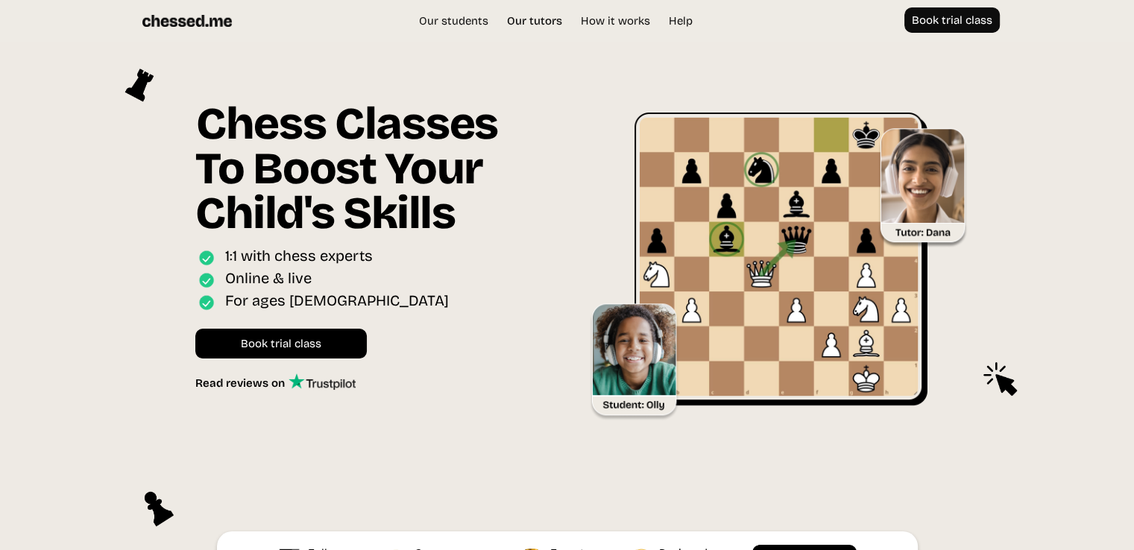
click at [535, 19] on link "Our tutors" at bounding box center [535, 20] width 70 height 15
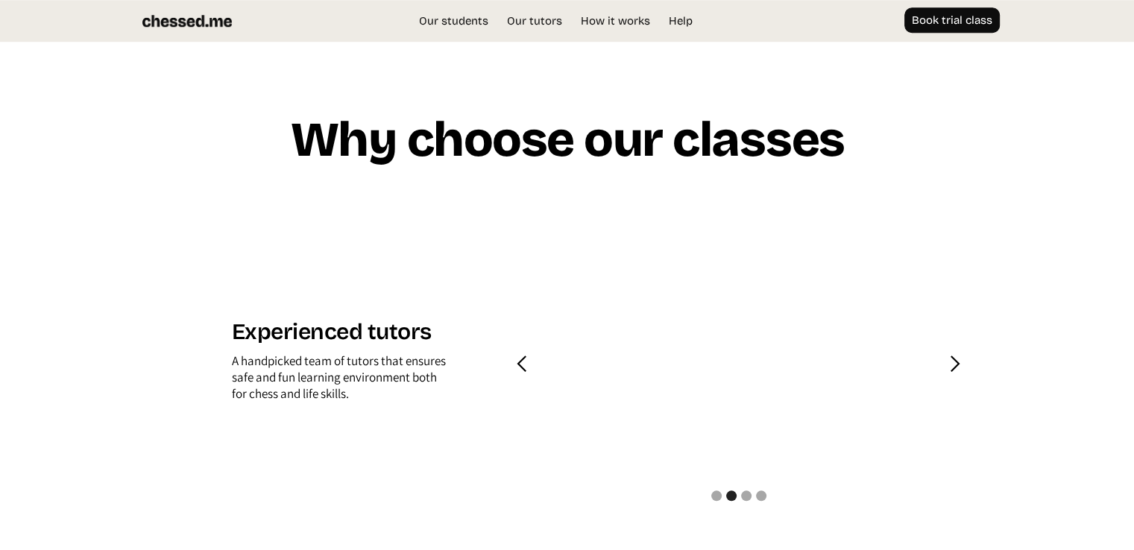
scroll to position [1425, 0]
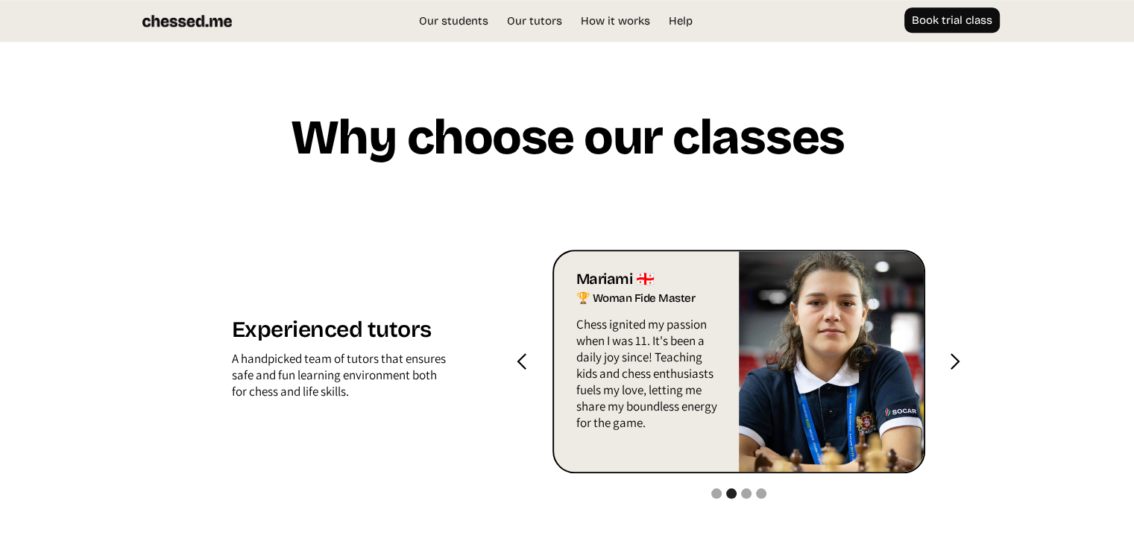
click at [532, 360] on div "previous slide" at bounding box center [523, 362] width 60 height 224
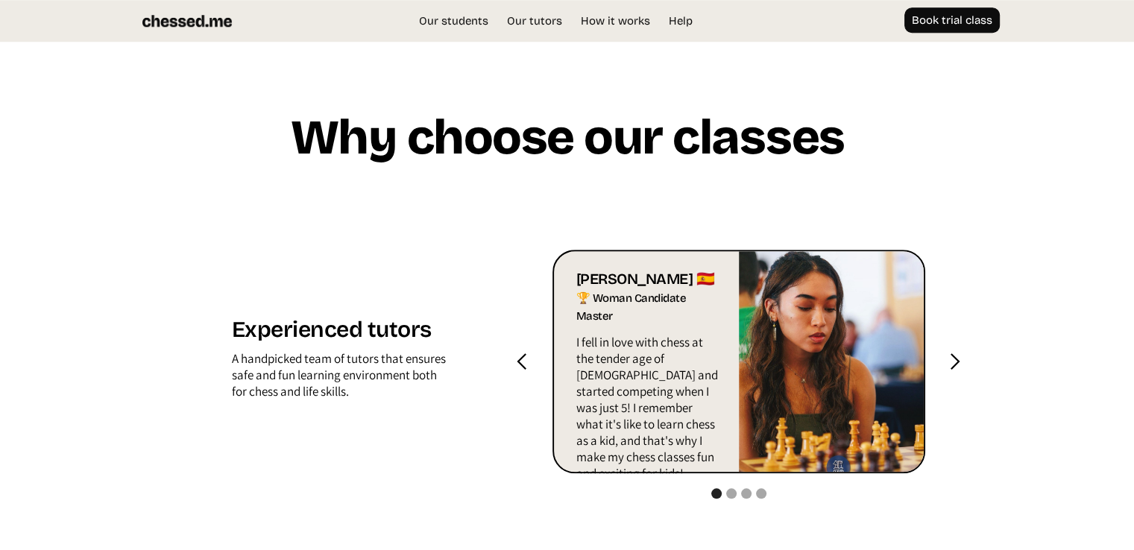
click at [531, 360] on div "previous slide" at bounding box center [522, 362] width 19 height 19
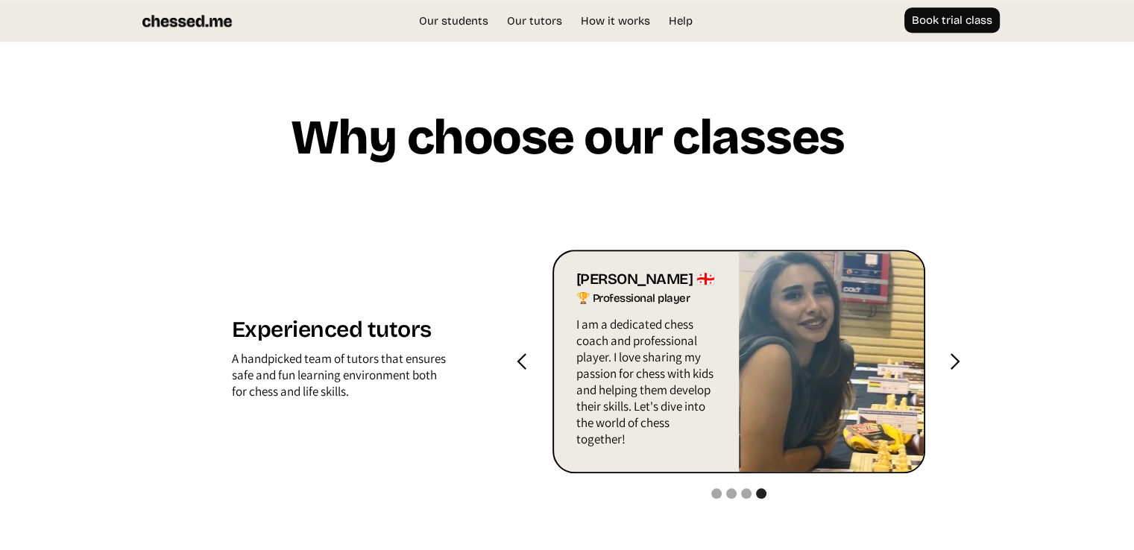
click at [531, 360] on div "previous slide" at bounding box center [522, 362] width 19 height 19
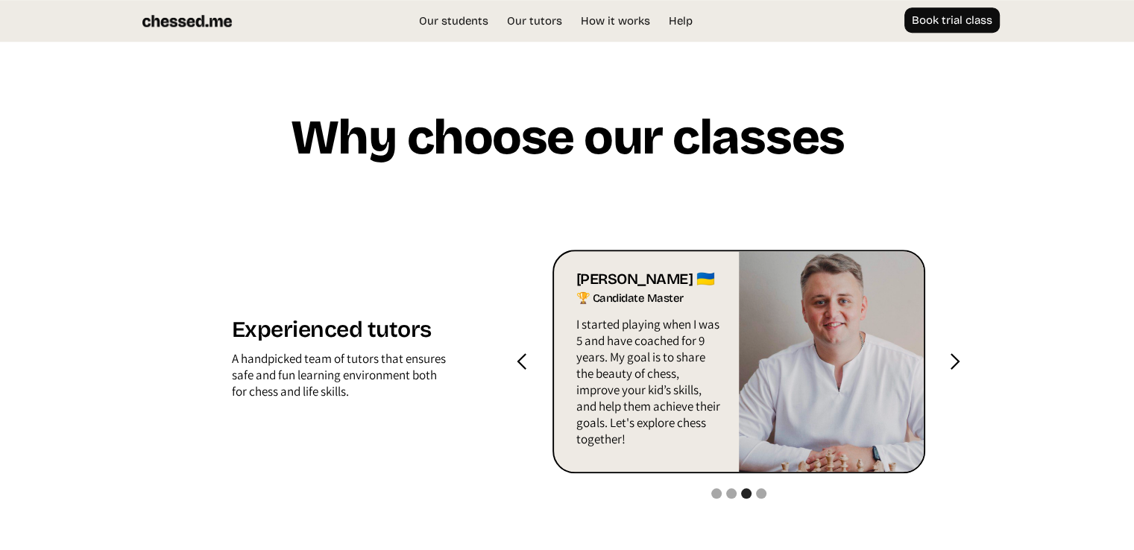
click at [941, 362] on div "next slide" at bounding box center [955, 362] width 60 height 224
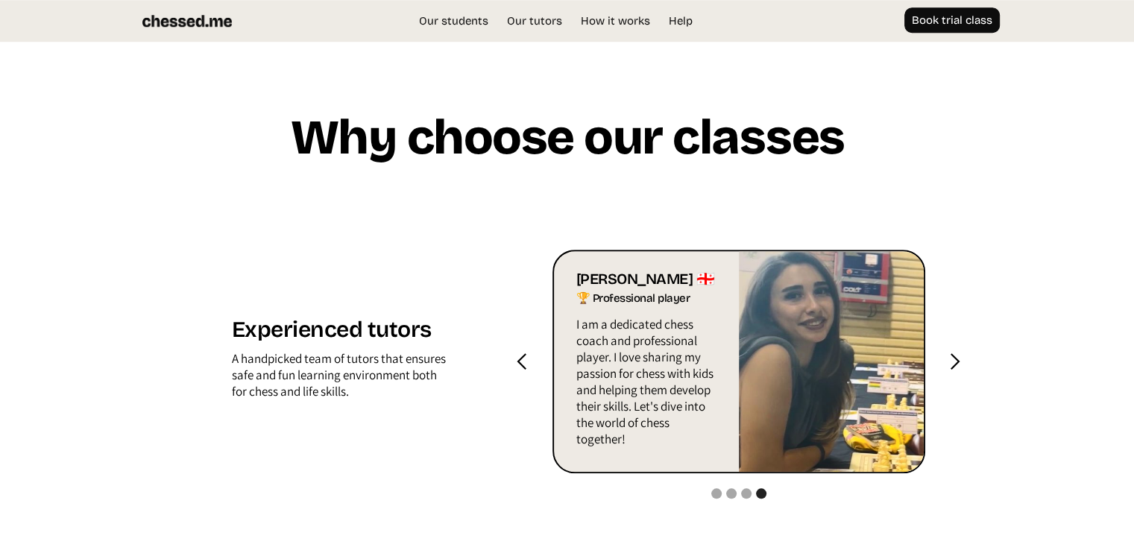
click at [941, 362] on div "next slide" at bounding box center [955, 362] width 60 height 224
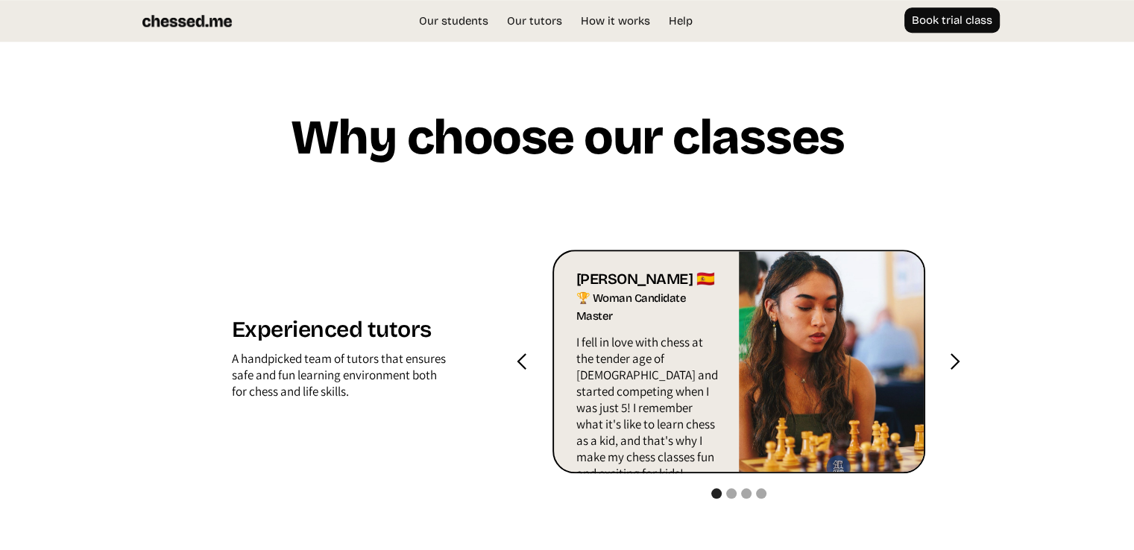
click at [949, 368] on div "next slide" at bounding box center [954, 362] width 19 height 19
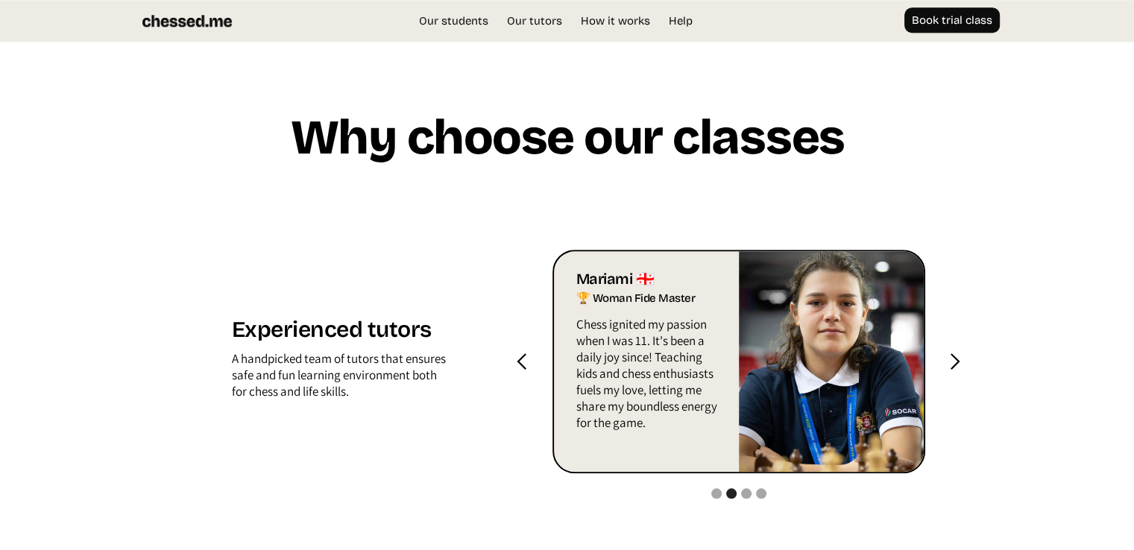
click at [949, 368] on div "next slide" at bounding box center [954, 362] width 19 height 19
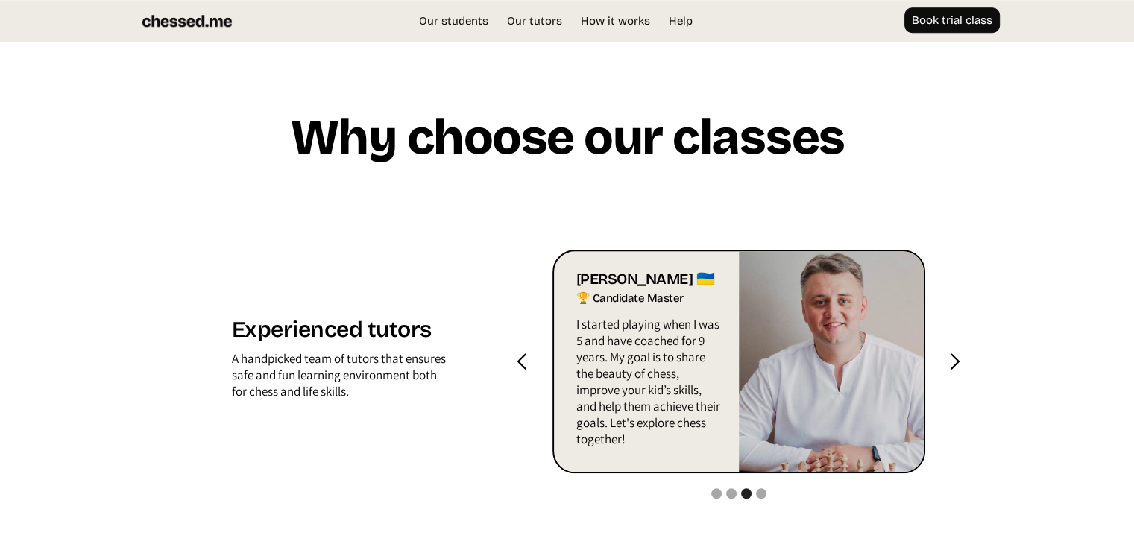
click at [949, 368] on div "next slide" at bounding box center [954, 362] width 19 height 19
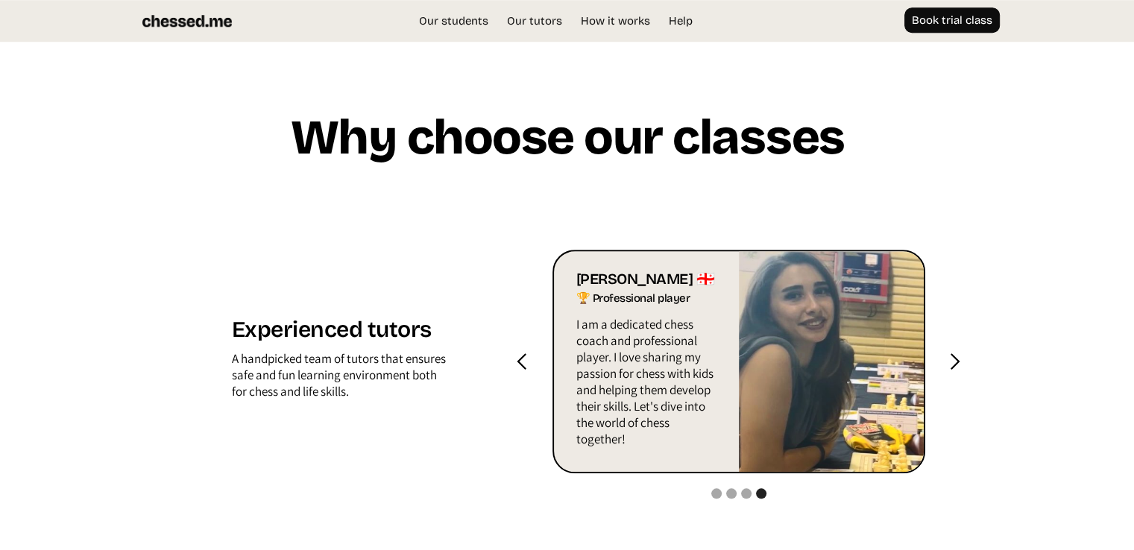
click at [704, 374] on p "I am a dedicated chess coach and professional player. I love sharing my passion…" at bounding box center [648, 385] width 144 height 139
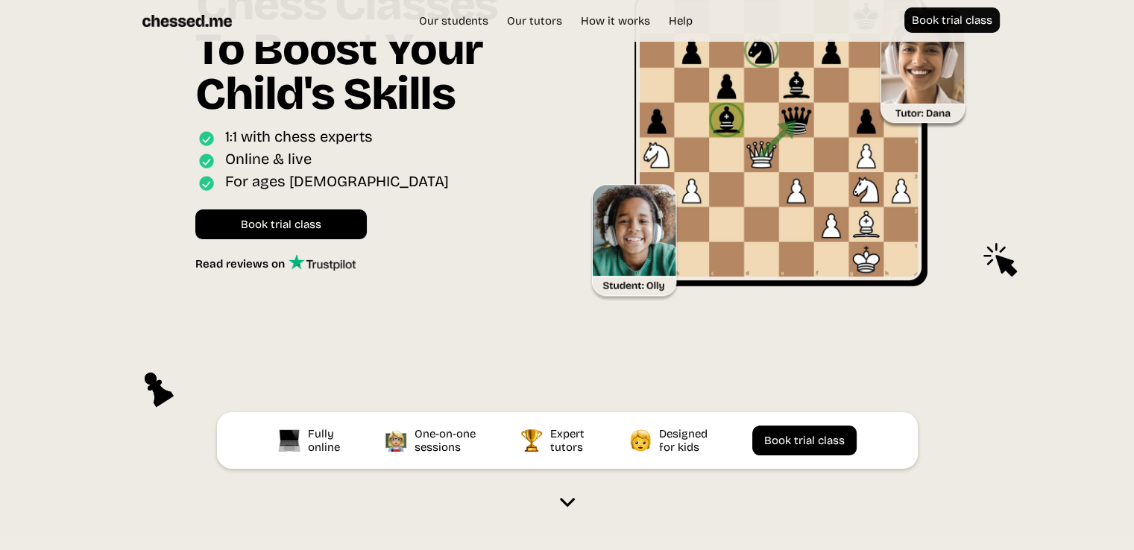
scroll to position [0, 0]
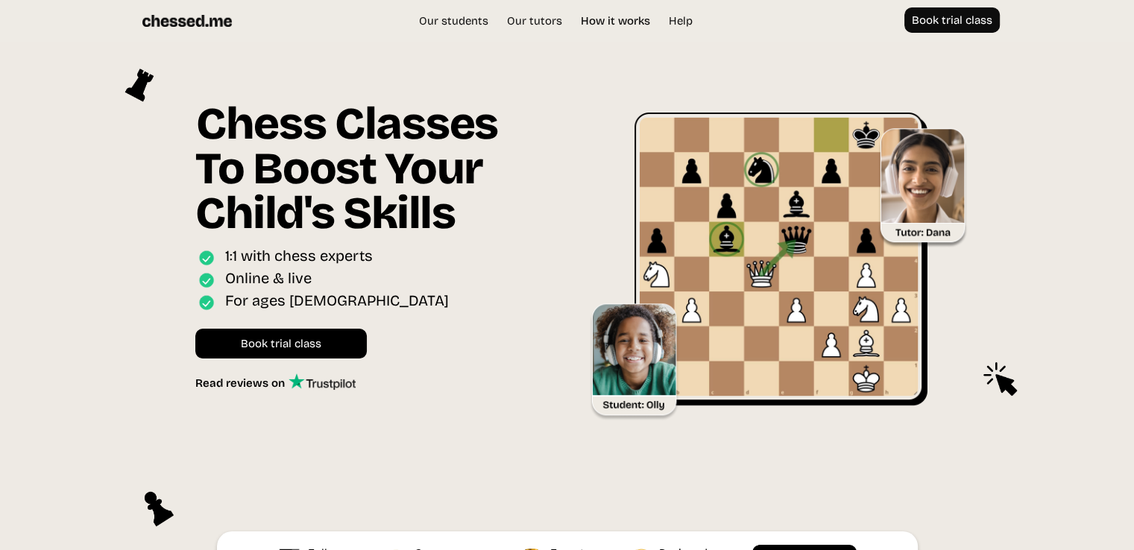
click at [624, 25] on link "How it works" at bounding box center [615, 20] width 84 height 15
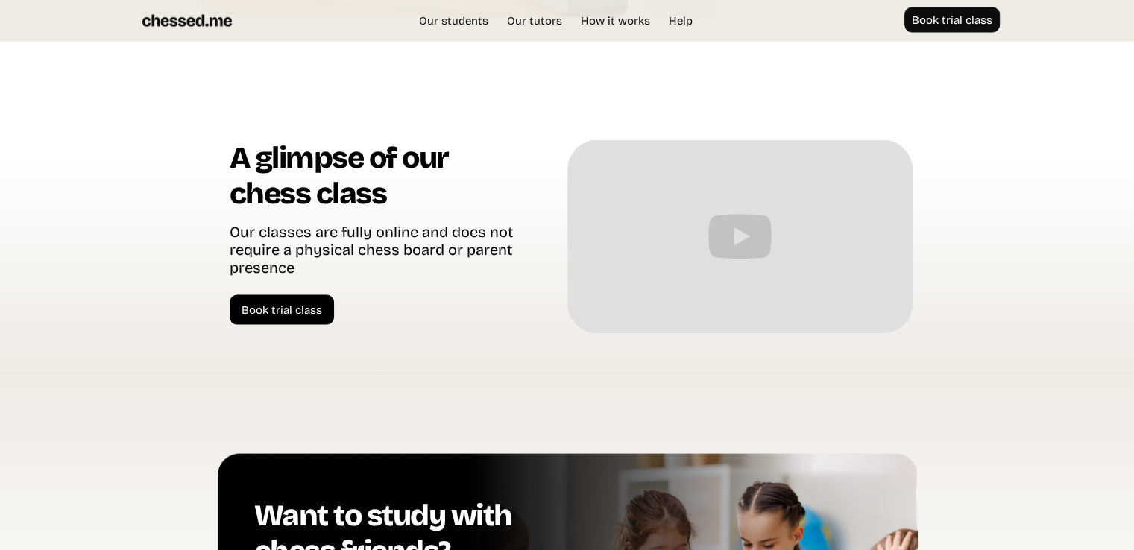
scroll to position [3653, 0]
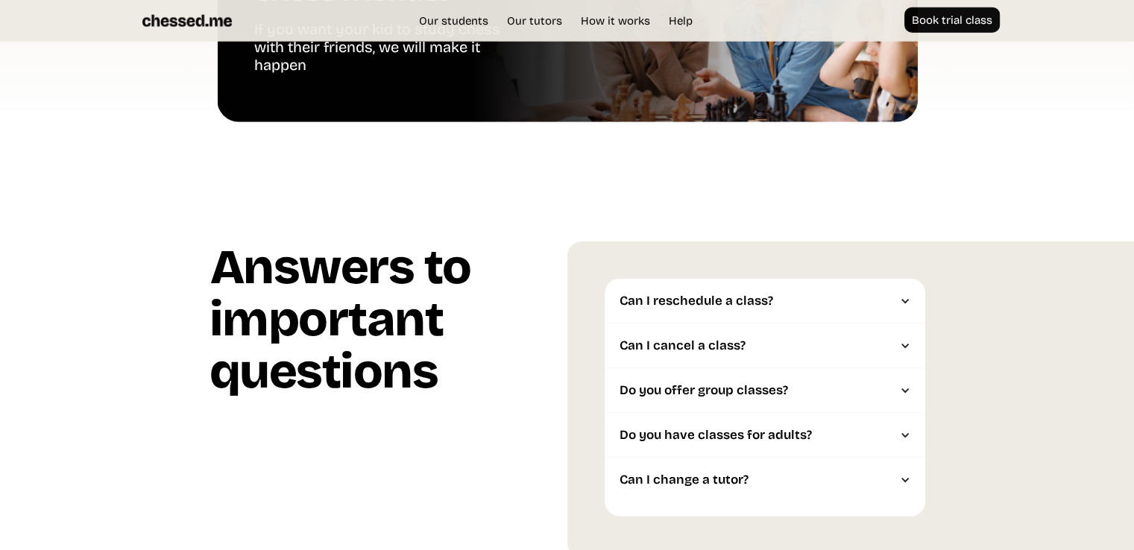
click at [710, 306] on div "Can I reschedule a class?" at bounding box center [758, 301] width 276 height 15
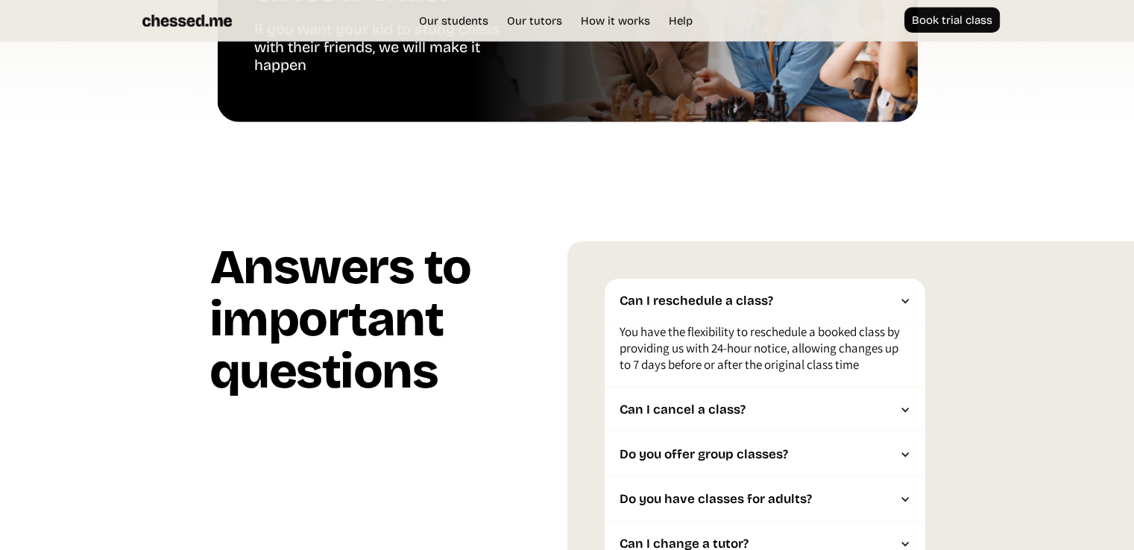
click at [710, 306] on div "Can I reschedule a class?" at bounding box center [758, 301] width 276 height 15
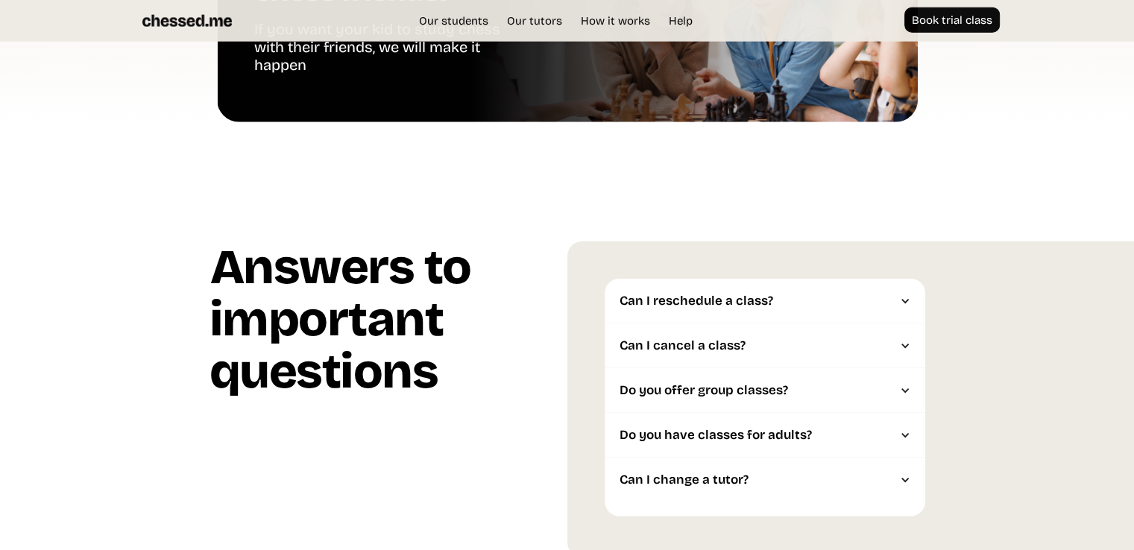
click at [719, 346] on div "Can I cancel a class?" at bounding box center [758, 345] width 276 height 15
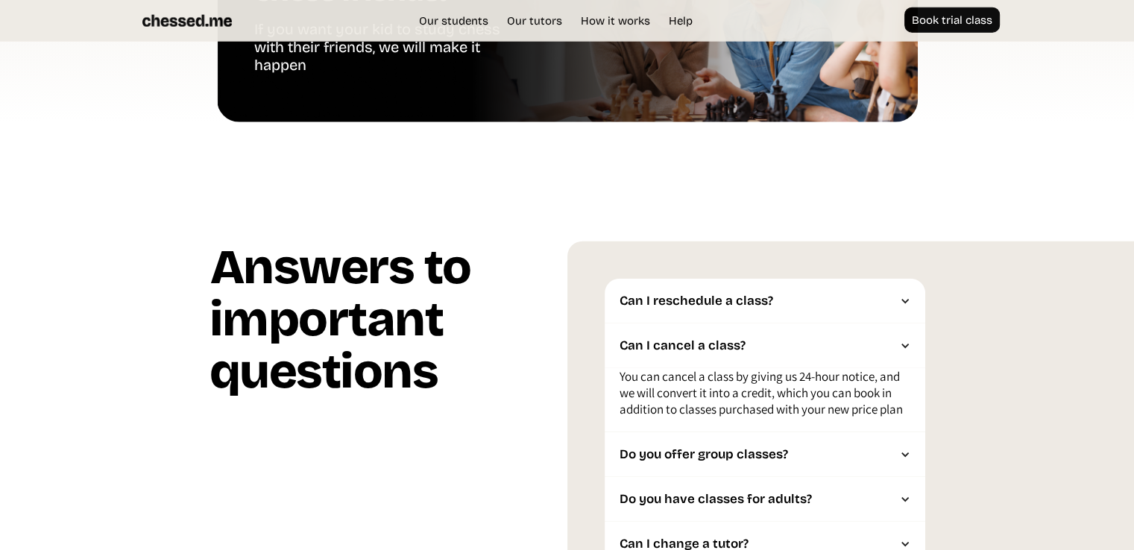
click at [719, 346] on div "Can I cancel a class?" at bounding box center [758, 345] width 276 height 15
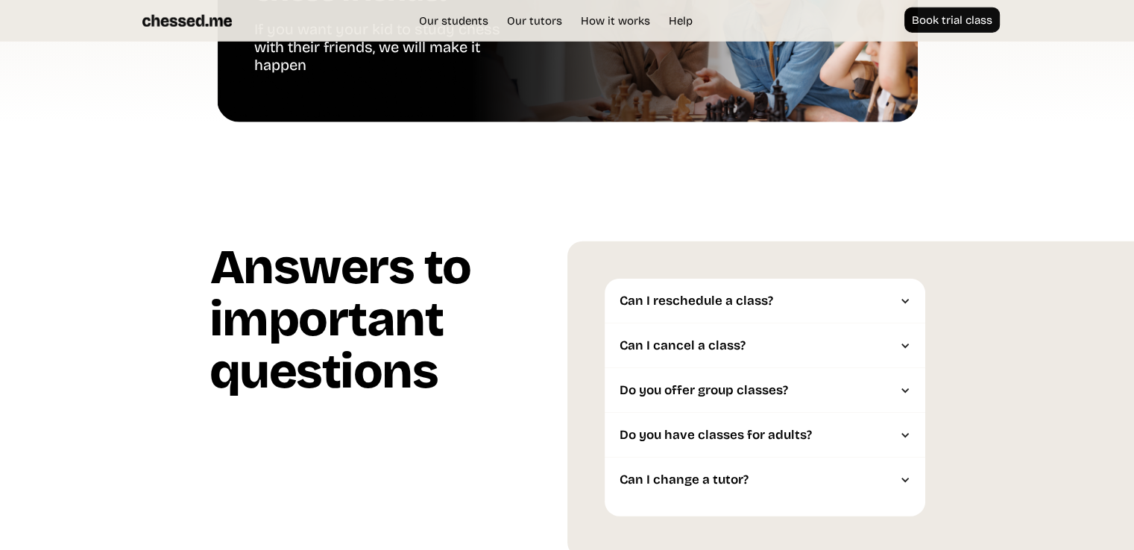
click at [716, 406] on div "Do you offer group classes?" at bounding box center [765, 390] width 321 height 45
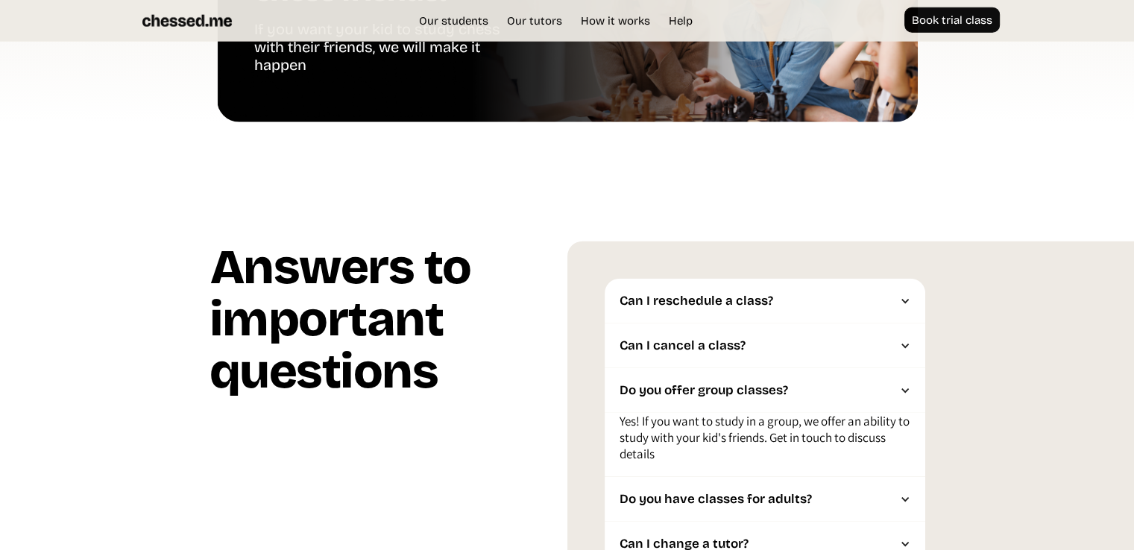
click at [737, 385] on div "Do you offer group classes?" at bounding box center [758, 390] width 276 height 15
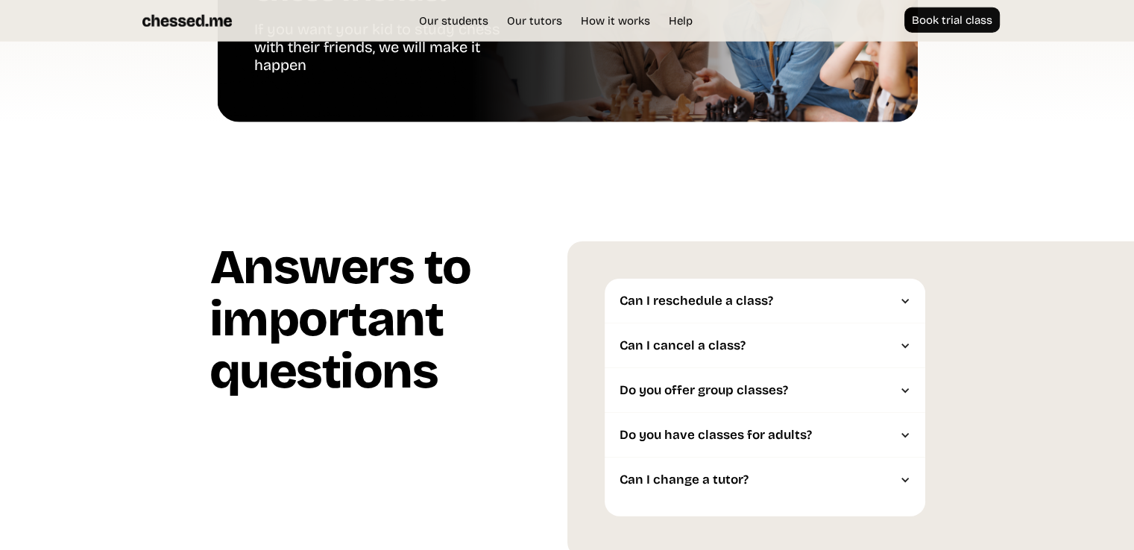
click at [718, 436] on div "Do you have classes for adults?" at bounding box center [758, 435] width 276 height 15
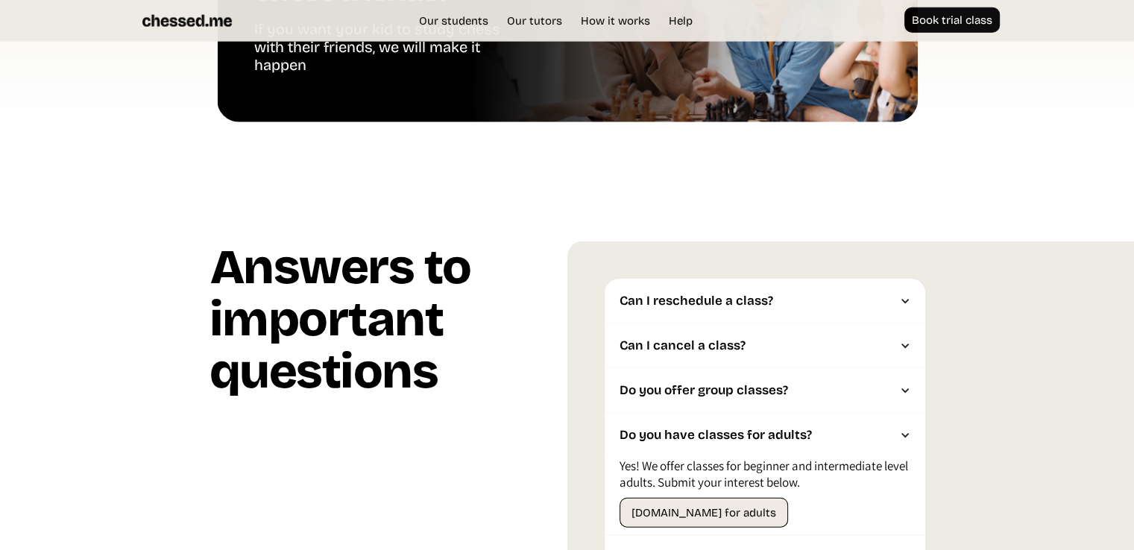
click at [718, 436] on div "Do you have classes for adults?" at bounding box center [758, 435] width 276 height 15
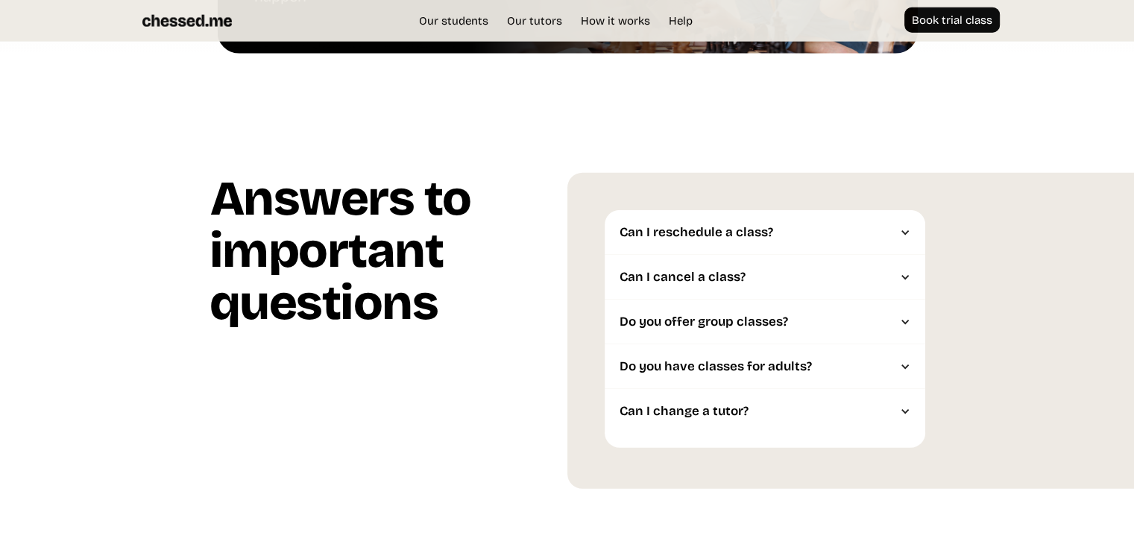
scroll to position [3728, 0]
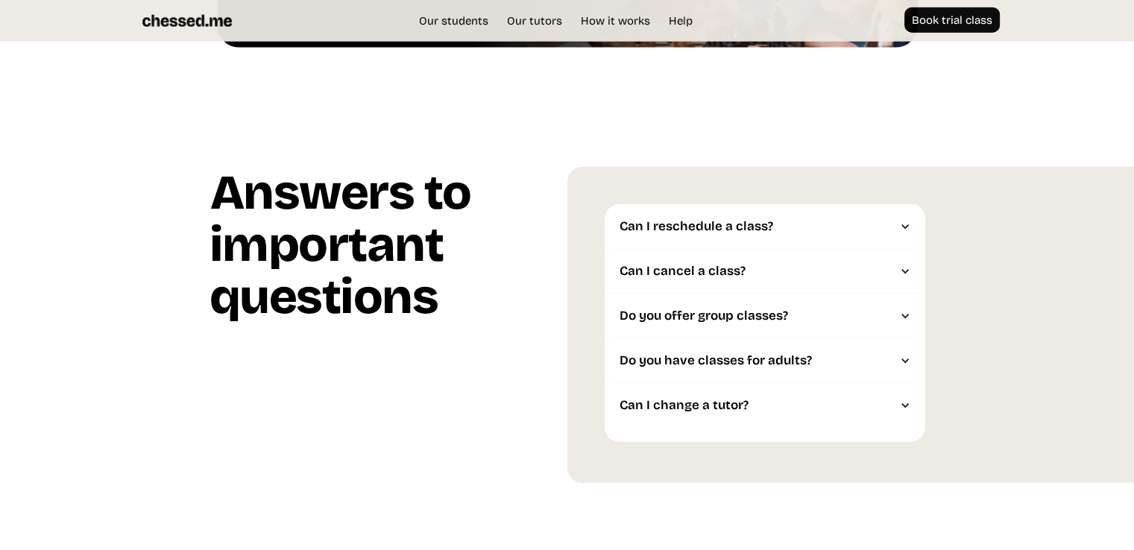
click at [726, 413] on div "Can I change a tutor?" at bounding box center [758, 405] width 276 height 15
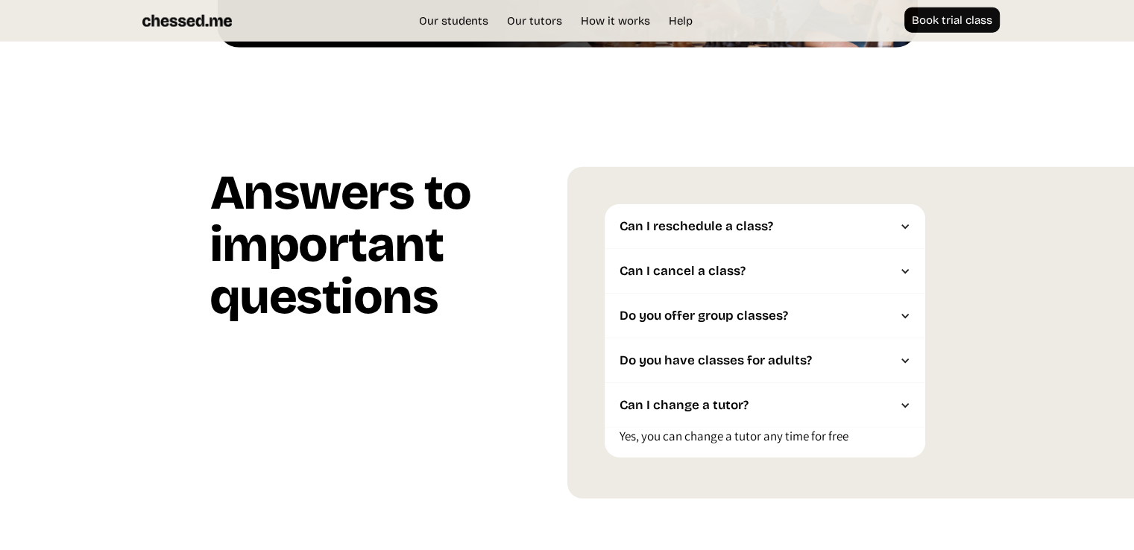
click at [728, 412] on div "Can I change a tutor?" at bounding box center [758, 405] width 276 height 15
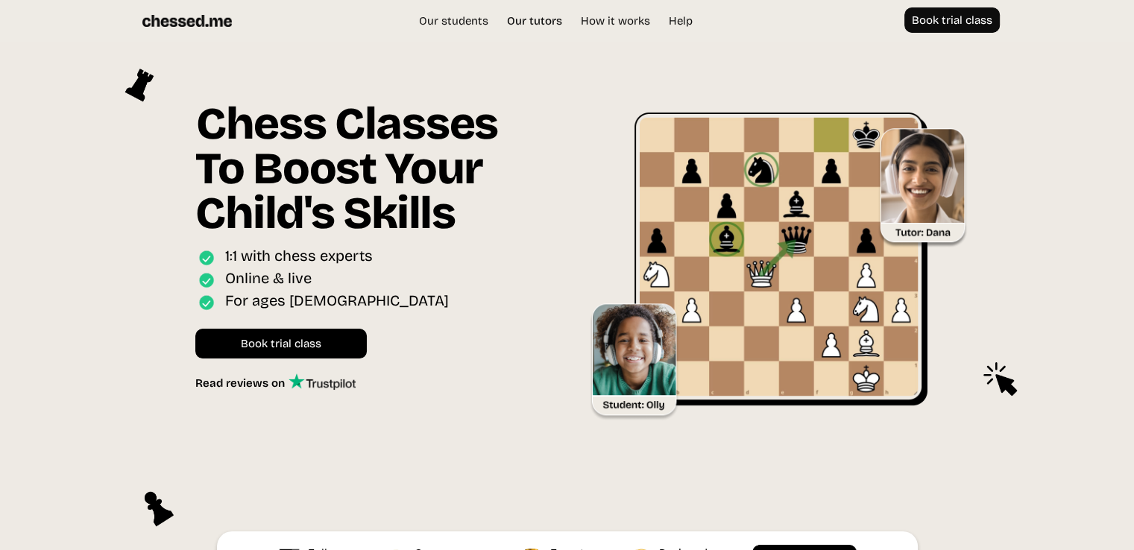
click at [547, 19] on link "Our tutors" at bounding box center [535, 20] width 70 height 15
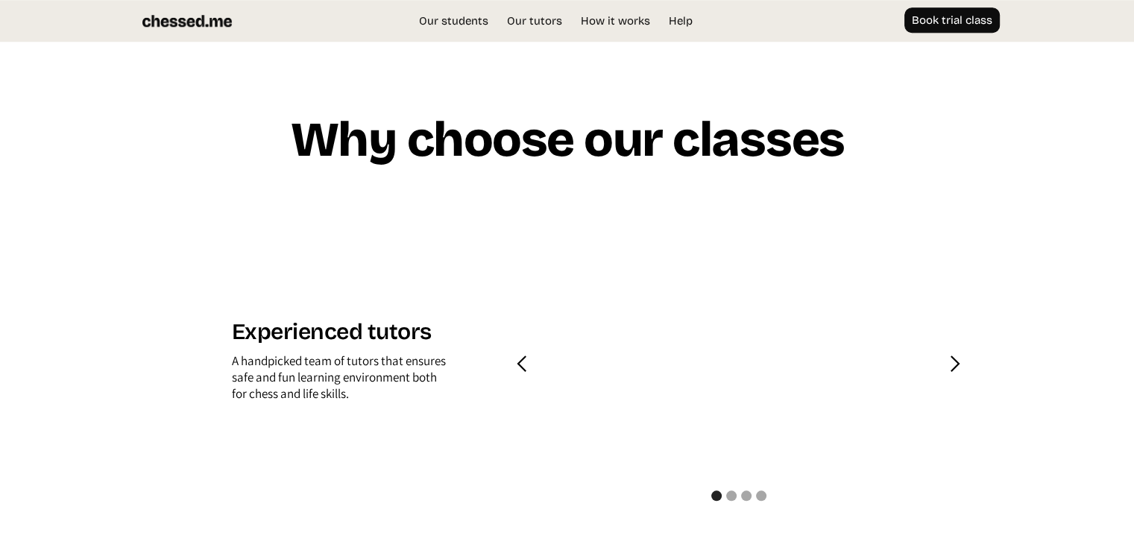
scroll to position [1425, 0]
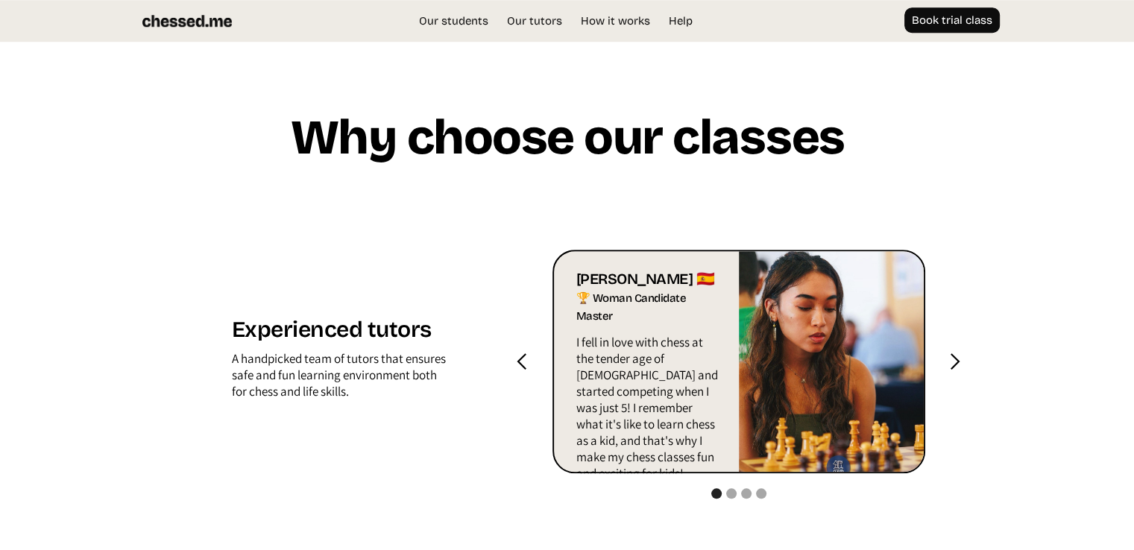
click at [949, 356] on div "next slide" at bounding box center [954, 362] width 19 height 19
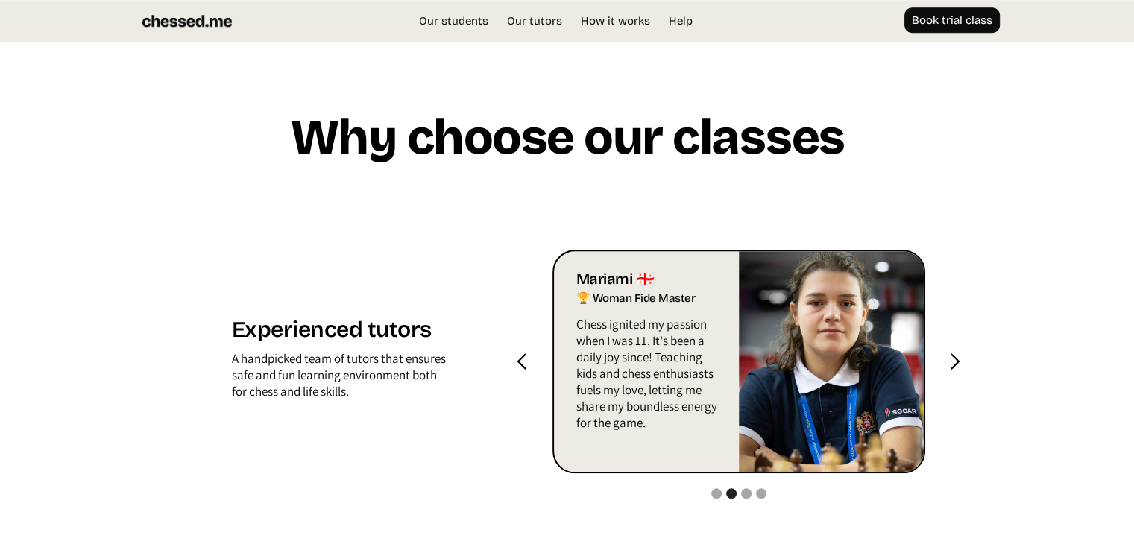
click at [949, 356] on div "next slide" at bounding box center [954, 362] width 19 height 19
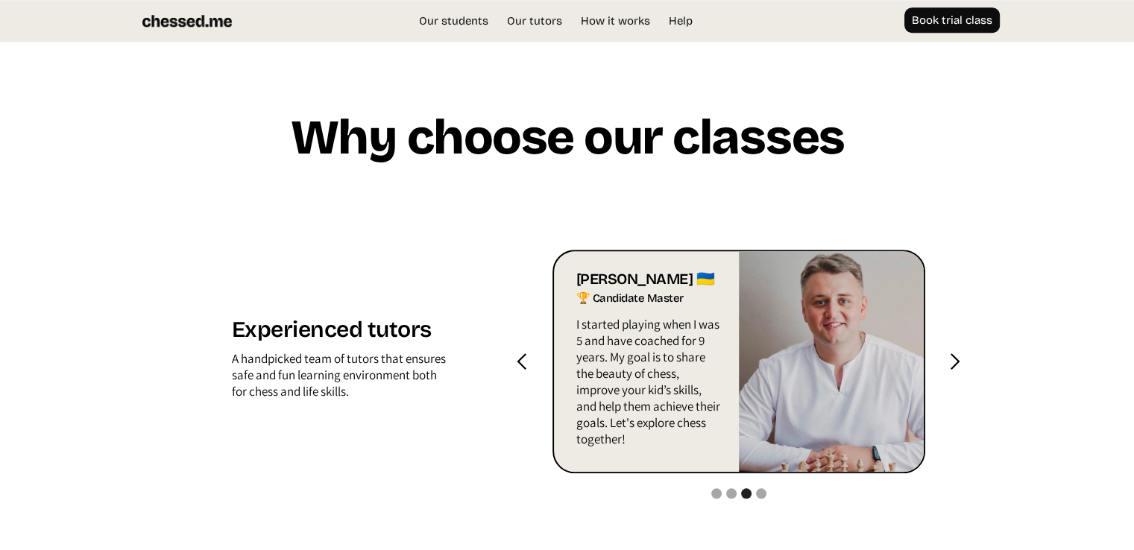
click at [949, 356] on div "next slide" at bounding box center [954, 362] width 19 height 19
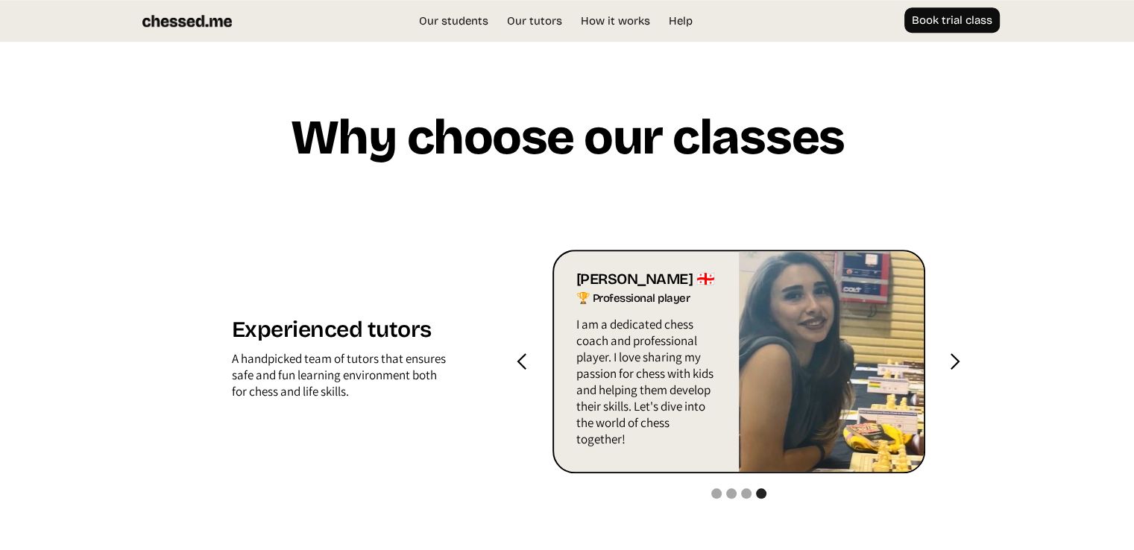
click at [949, 356] on div "next slide" at bounding box center [954, 362] width 19 height 19
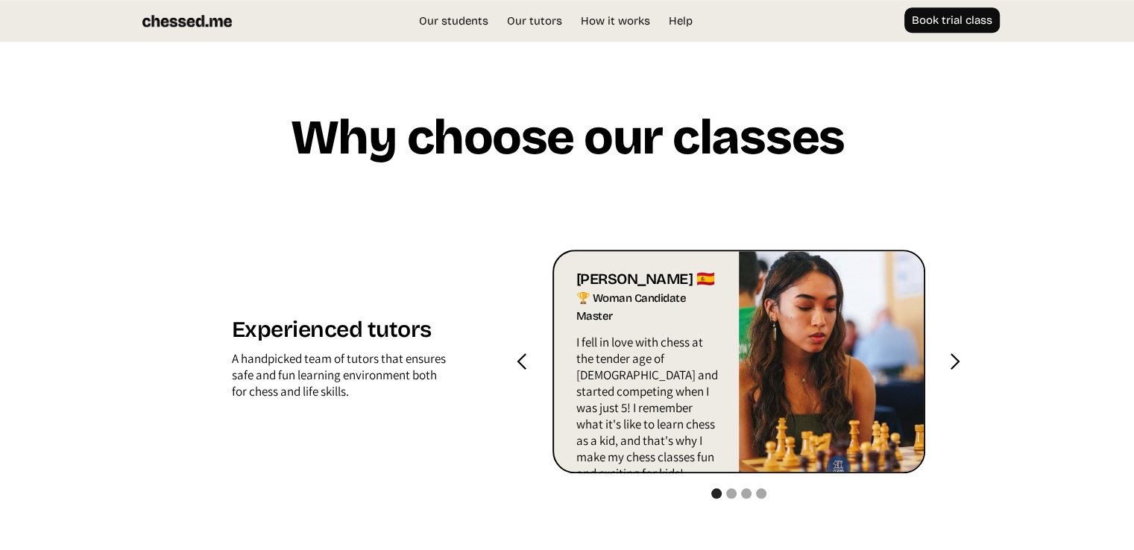
click at [949, 356] on div "next slide" at bounding box center [954, 362] width 19 height 19
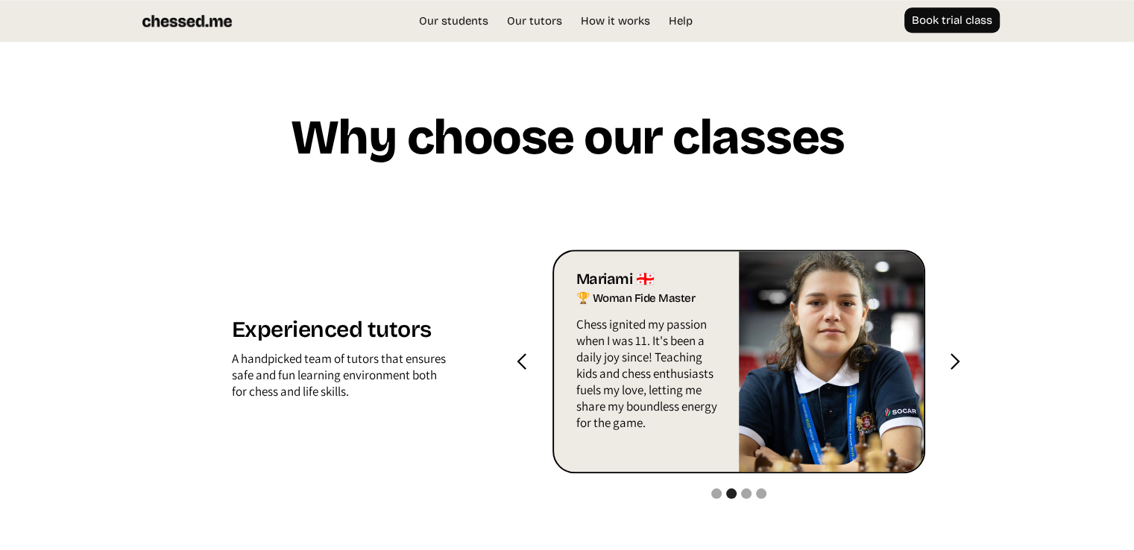
click at [949, 356] on div "next slide" at bounding box center [954, 362] width 19 height 19
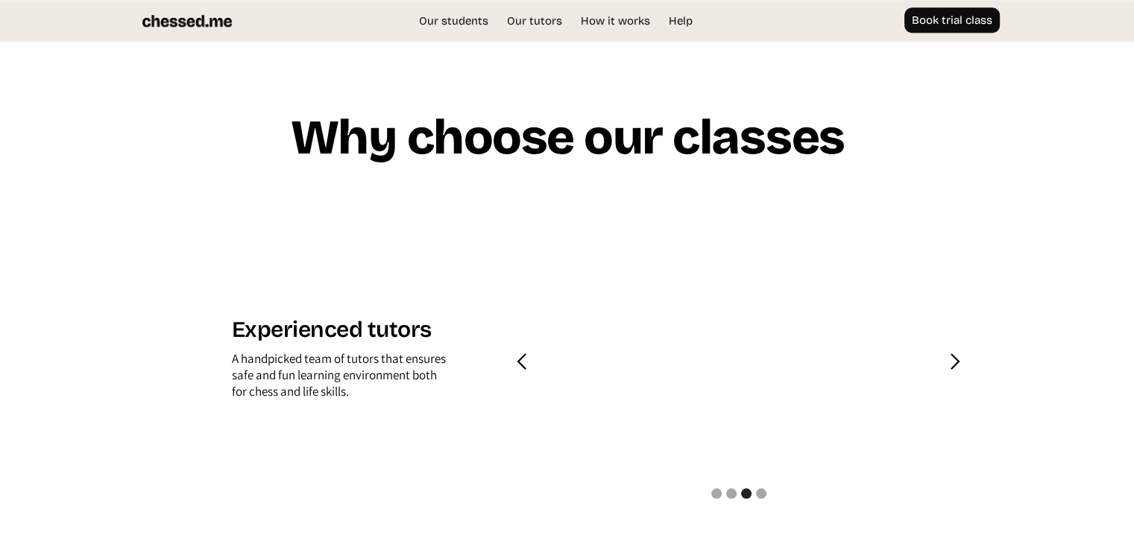
click at [949, 356] on div "next slide" at bounding box center [954, 362] width 19 height 19
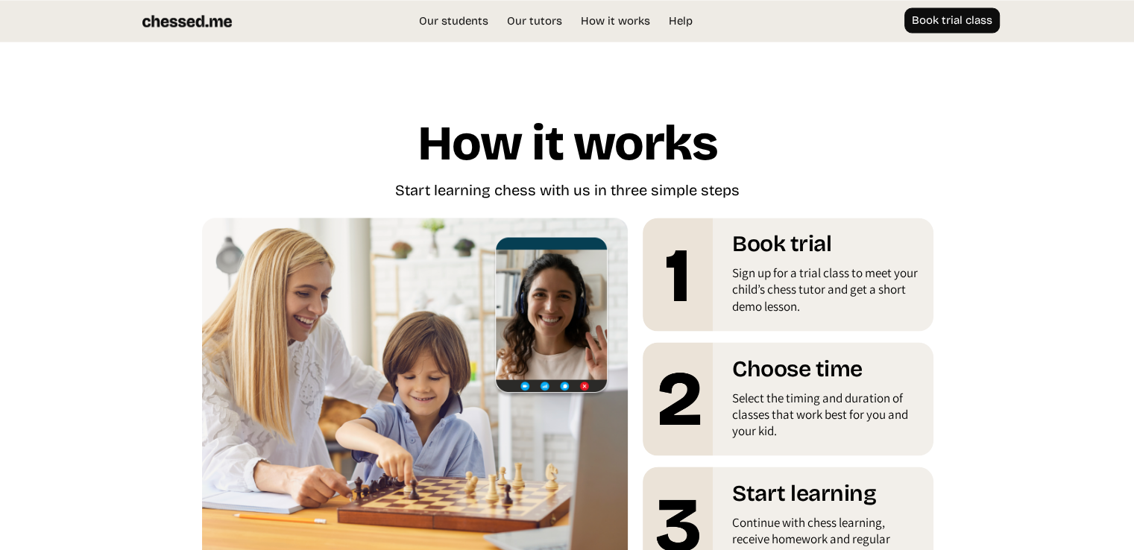
scroll to position [2543, 0]
